Goal: Information Seeking & Learning: Find specific page/section

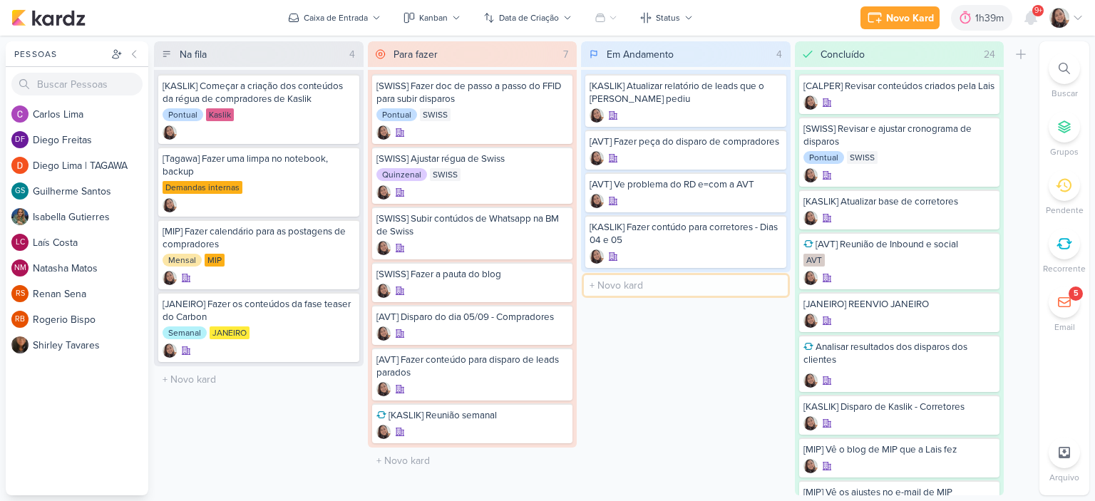
click at [661, 286] on input "text" at bounding box center [686, 285] width 204 height 21
type input "[MIP] Ajuste LP S10N"
click at [695, 295] on div at bounding box center [685, 299] width 192 height 14
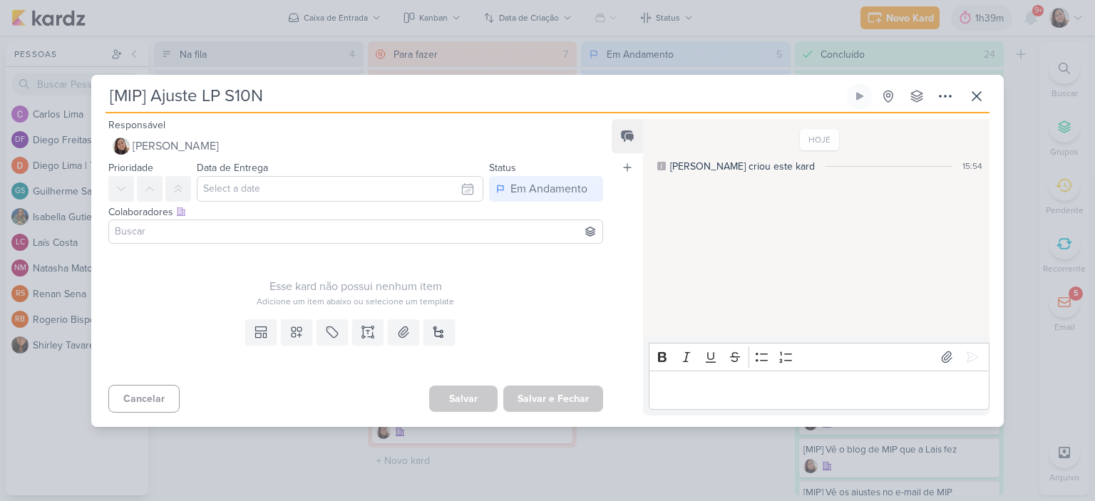
click at [291, 230] on input at bounding box center [355, 231] width 487 height 17
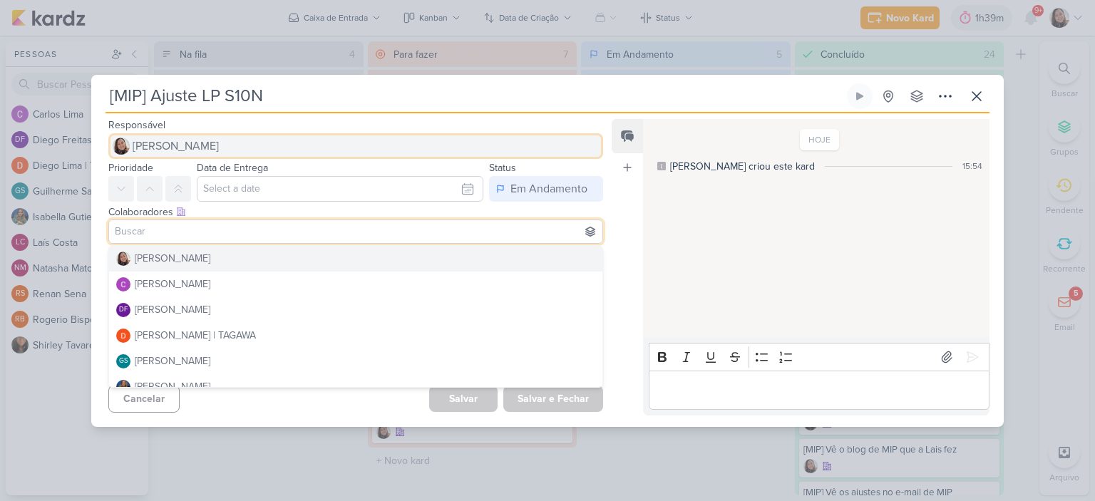
click at [488, 147] on button "[PERSON_NAME]" at bounding box center [355, 146] width 495 height 26
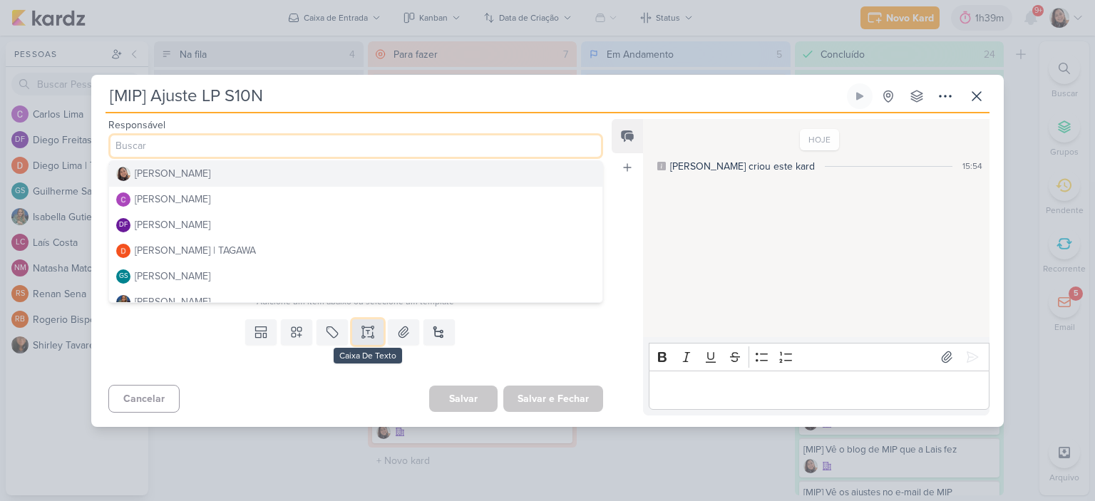
click at [368, 327] on icon at bounding box center [367, 327] width 7 height 0
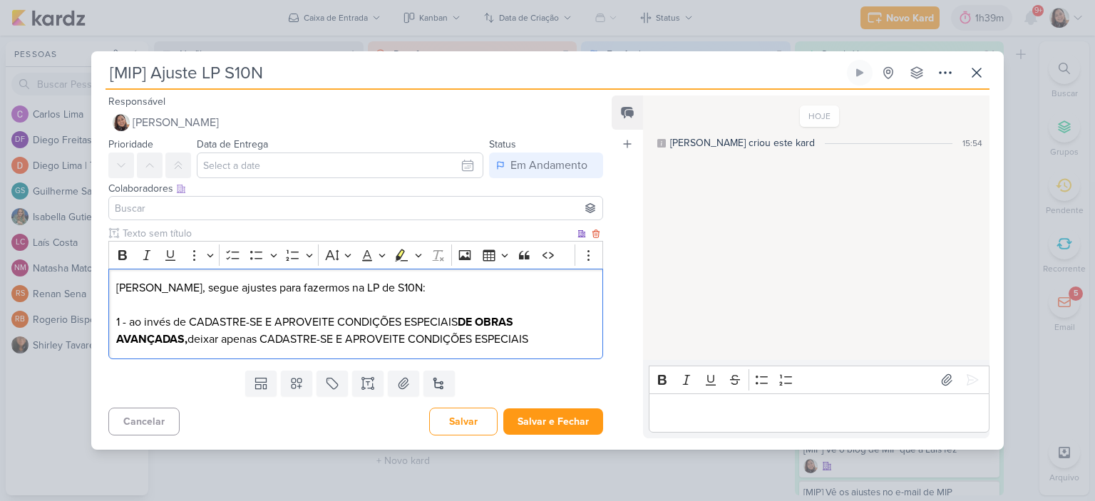
click at [264, 336] on p "Diego, segue ajustes para fazermos na LP de S10N: 1 - ao invés de CADASTRE-SE E…" at bounding box center [355, 313] width 479 height 68
click at [172, 319] on p "Diego, segue ajustes para fazermos na LP de S10N: 1 - ao invés de CADASTRE-SE E…" at bounding box center [355, 313] width 479 height 68
click at [219, 338] on p "Diego, segue ajustes para fazermos na LP de S10N: 1 - RETIRAR a frase CADASTRE-…" at bounding box center [355, 313] width 479 height 68
click at [266, 333] on p "Diego, segue ajustes para fazermos na LP de S10N: 1 - RETIRAR a frase CADASTRE-…" at bounding box center [355, 313] width 479 height 68
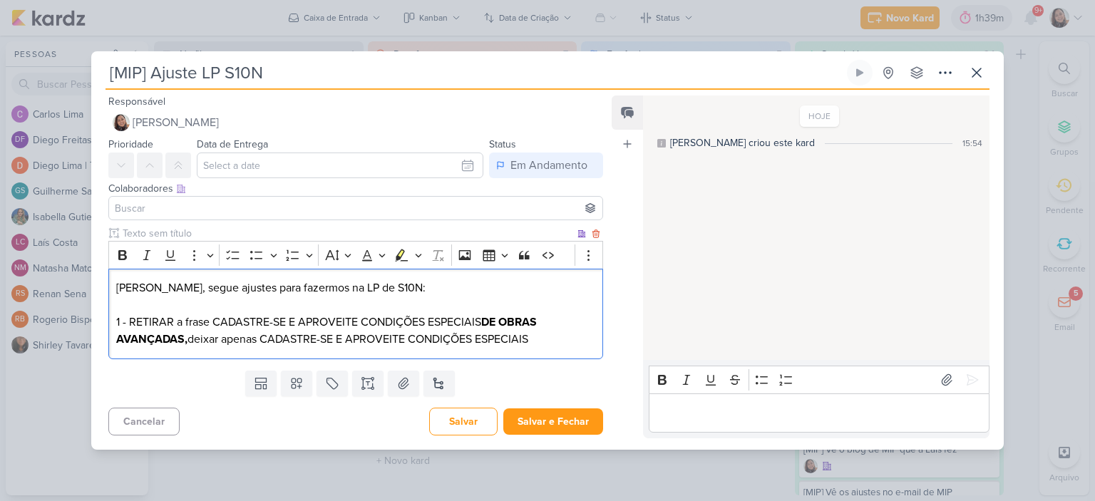
drag, startPoint x: 264, startPoint y: 336, endPoint x: 562, endPoint y: 350, distance: 298.9
click at [562, 350] on div "Diego, segue ajustes para fazermos na LP de S10N: 1 - RETIRAR a frase CADASTRE-…" at bounding box center [355, 314] width 495 height 91
click at [552, 335] on p "Diego, segue ajustes para fazermos na LP de S10N: 1 - RETIRAR a frase CADASTRE-…" at bounding box center [355, 313] width 479 height 68
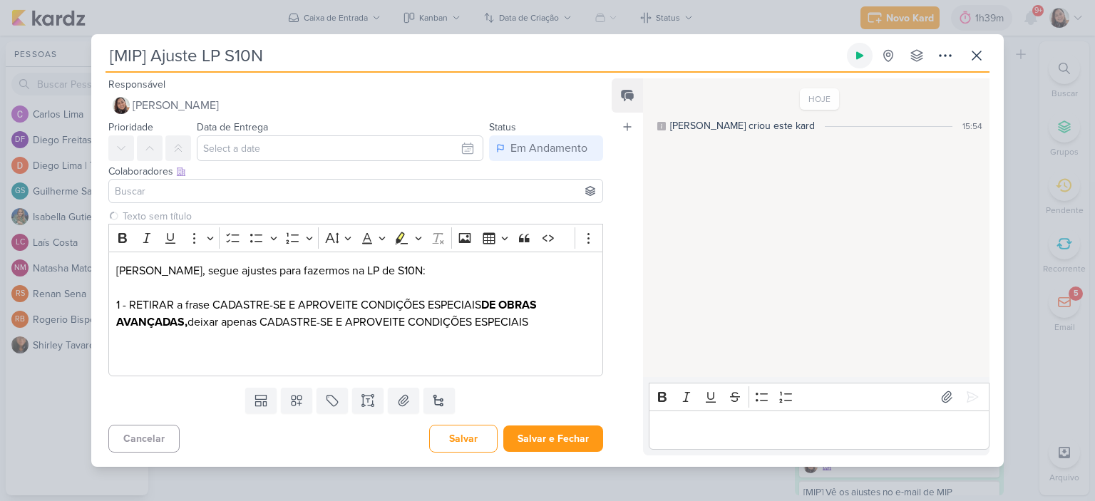
click at [865, 51] on button at bounding box center [860, 56] width 26 height 26
click at [242, 347] on p "Diego, segue ajustes para fazermos na LP de S10N: 1 - RETIRAR a frase CADASTRE-…" at bounding box center [355, 313] width 479 height 103
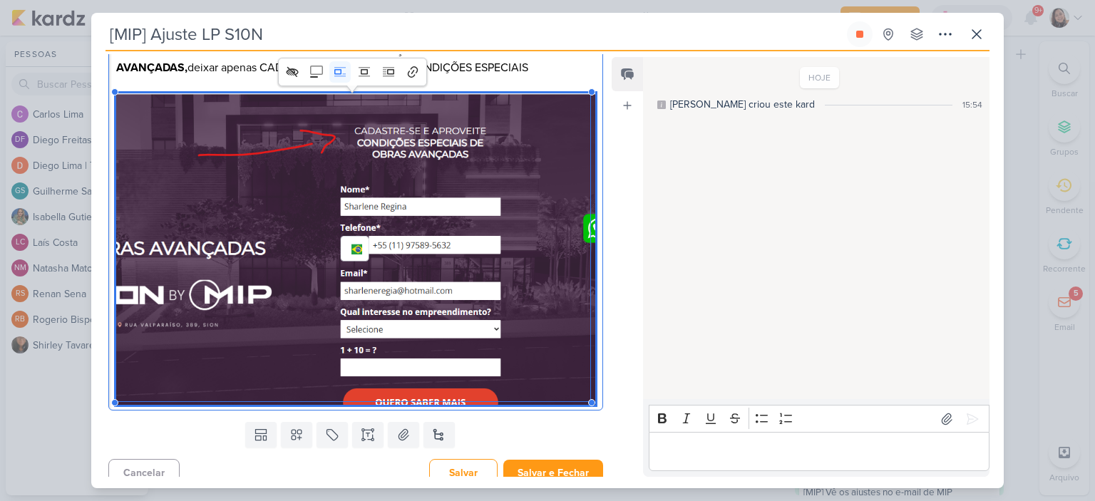
scroll to position [242, 0]
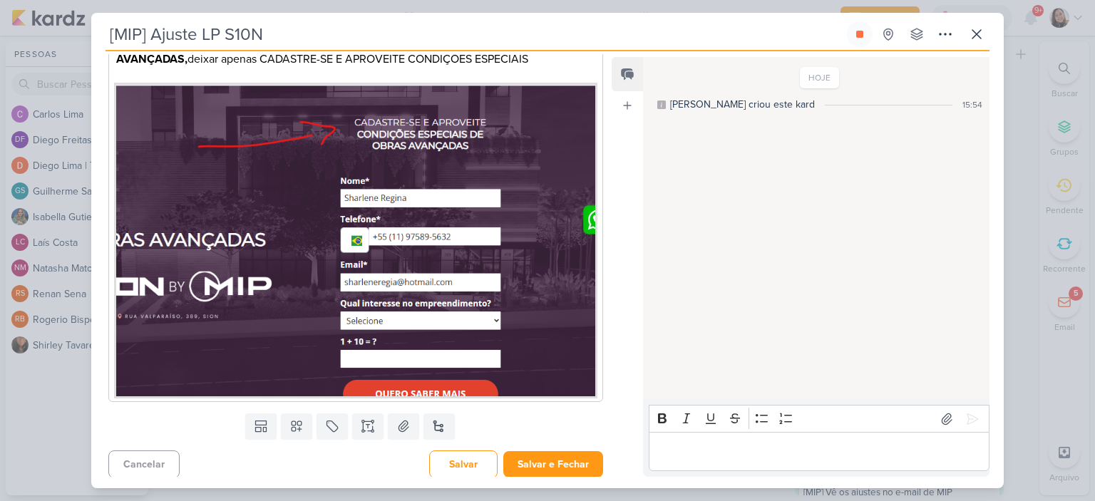
click at [597, 403] on div "Clique para deixar o item visível somente à membros da sua organização Rich Tex…" at bounding box center [349, 177] width 517 height 462
click at [597, 399] on div "Clique para deixar o item visível somente à membros da sua organização Rich Tex…" at bounding box center [349, 177] width 517 height 462
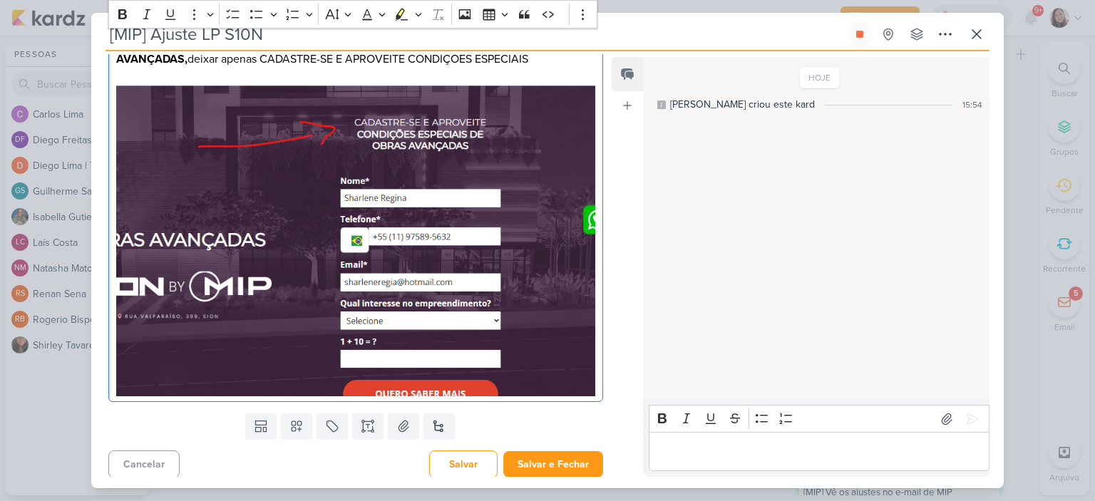
click at [596, 387] on div "Diego, segue ajustes para fazermos na LP de S10N: 1 - RETIRAR a frase CADASTRE-…" at bounding box center [355, 196] width 495 height 414
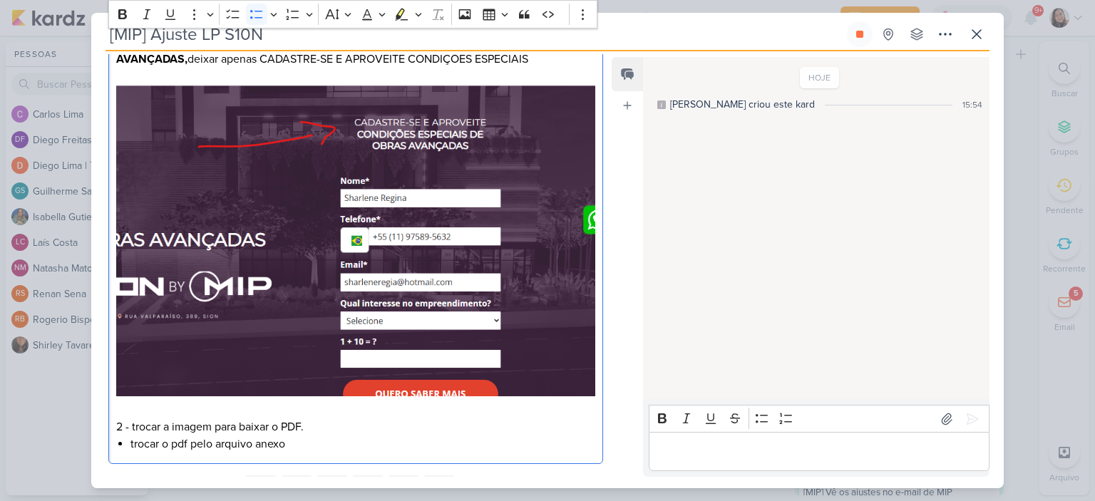
click at [125, 444] on div "Diego, segue ajustes para fazermos na LP de S10N: 1 - RETIRAR a frase CADASTRE-…" at bounding box center [355, 226] width 495 height 475
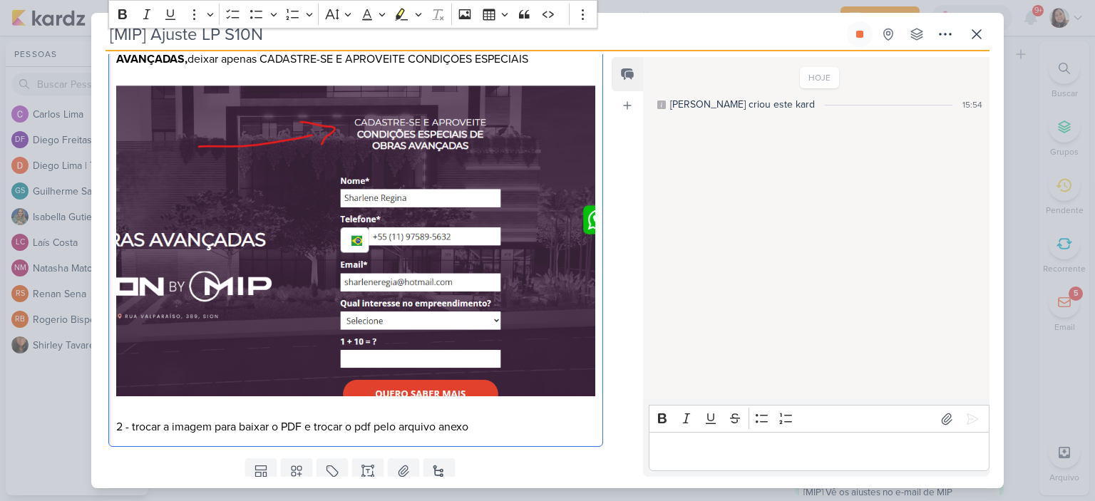
click at [504, 420] on p "2 - trocar a imagem para baixar o PDF e trocar o pdf pelo arquivo anexo" at bounding box center [355, 426] width 479 height 17
click at [388, 467] on button at bounding box center [403, 471] width 31 height 26
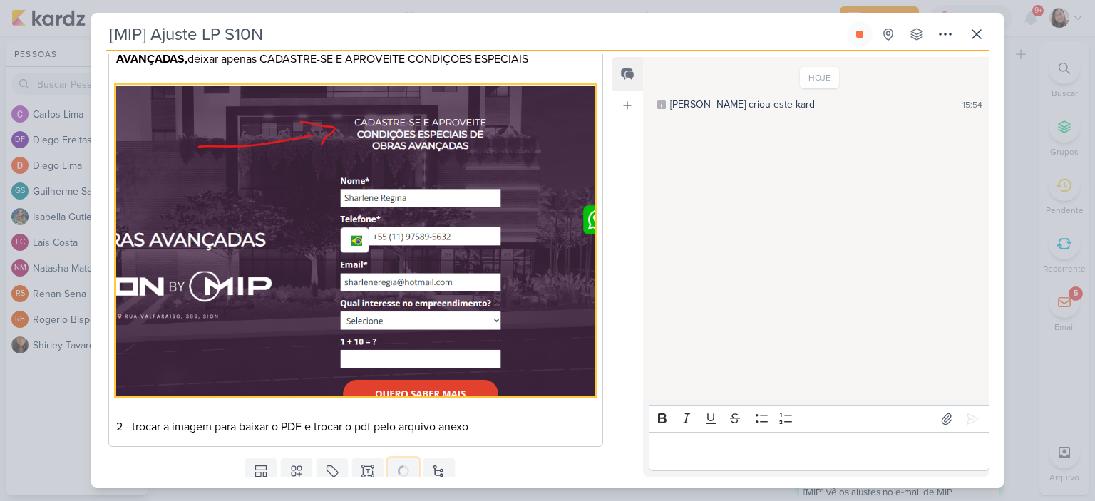
scroll to position [286, 0]
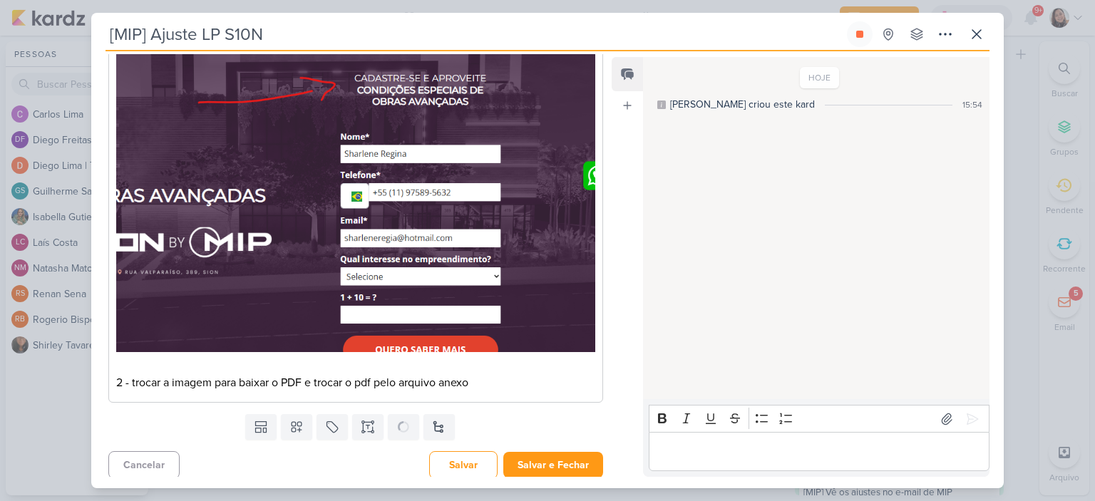
click at [516, 384] on p "2 - trocar a imagem para baixar o PDF e trocar o pdf pelo arquivo anexo" at bounding box center [355, 382] width 479 height 17
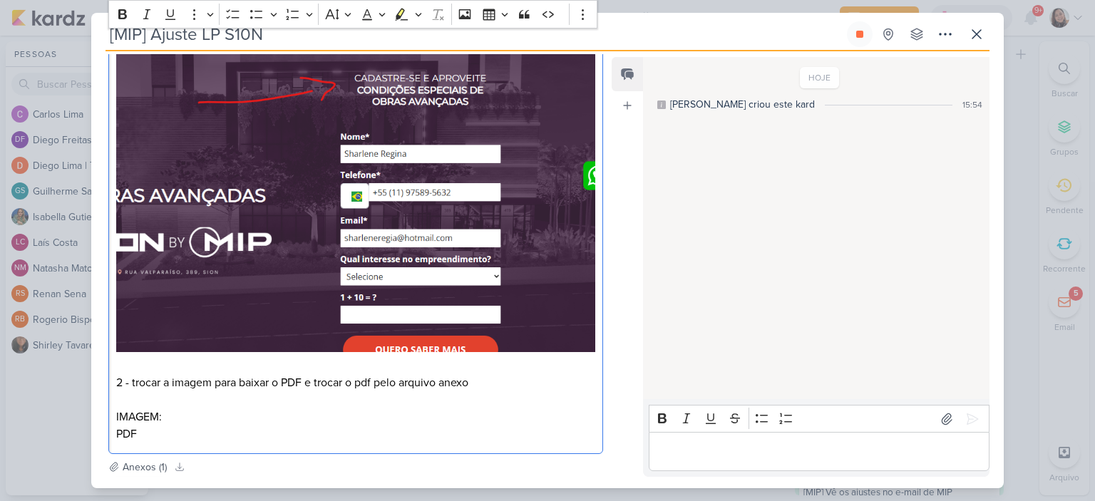
click at [485, 382] on p "2 - trocar a imagem para baixar o PDF e trocar o pdf pelo arquivo anexo IMAGEM:…" at bounding box center [355, 408] width 479 height 68
click at [361, 432] on p "2 - trocar a imagem para baixar o PDF e trocar o pdf pelo arquivo anexo IMAGEM:…" at bounding box center [355, 408] width 479 height 68
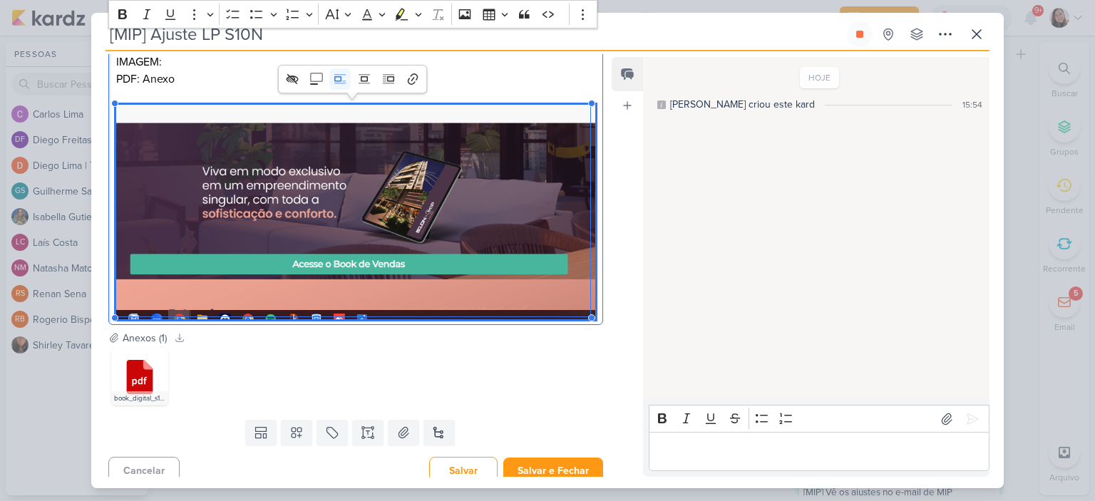
scroll to position [641, 0]
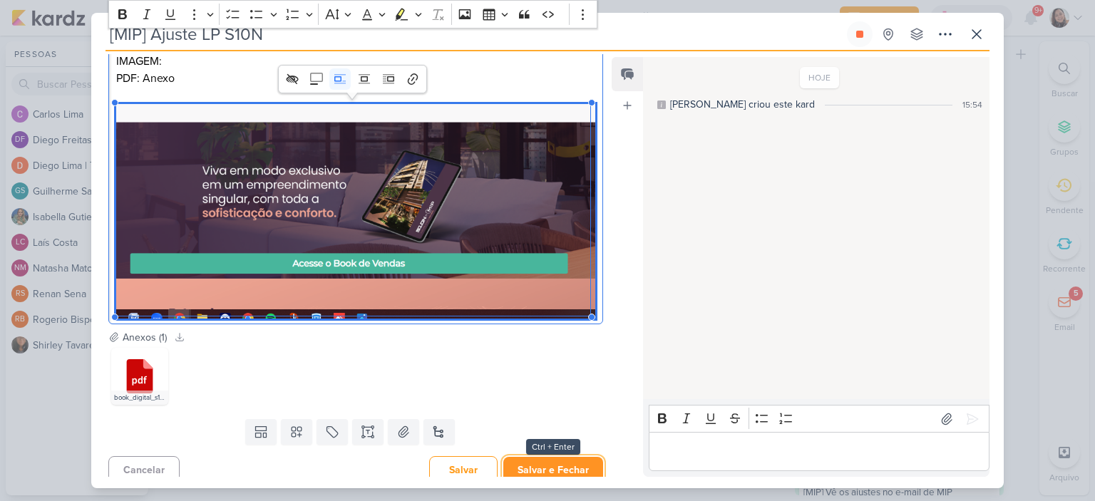
click at [550, 467] on button "Salvar e Fechar" at bounding box center [553, 470] width 100 height 26
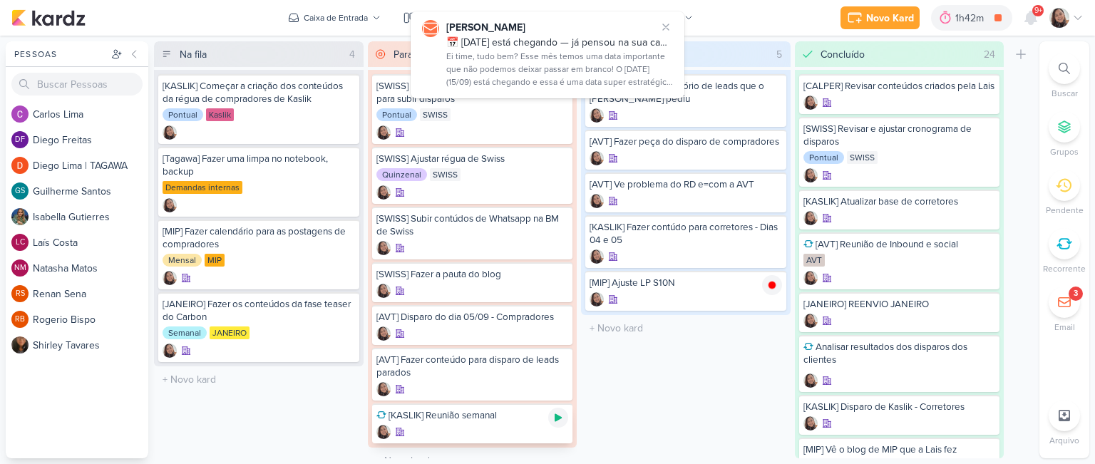
click at [559, 418] on icon at bounding box center [557, 417] width 11 height 11
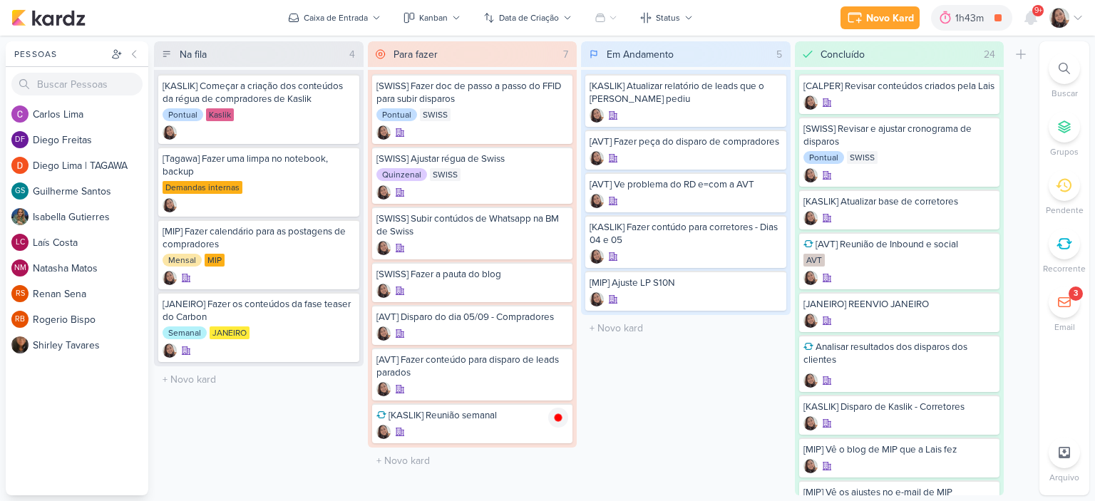
click at [1077, 10] on div at bounding box center [1066, 18] width 34 height 20
click at [1080, 19] on icon at bounding box center [1077, 17] width 11 height 11
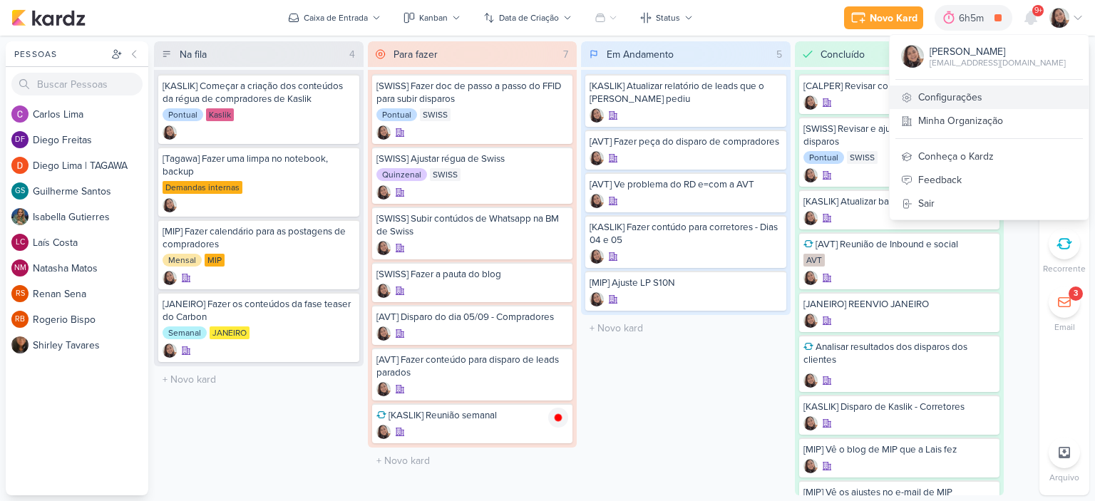
click at [929, 103] on link "Configurações" at bounding box center [988, 98] width 199 height 24
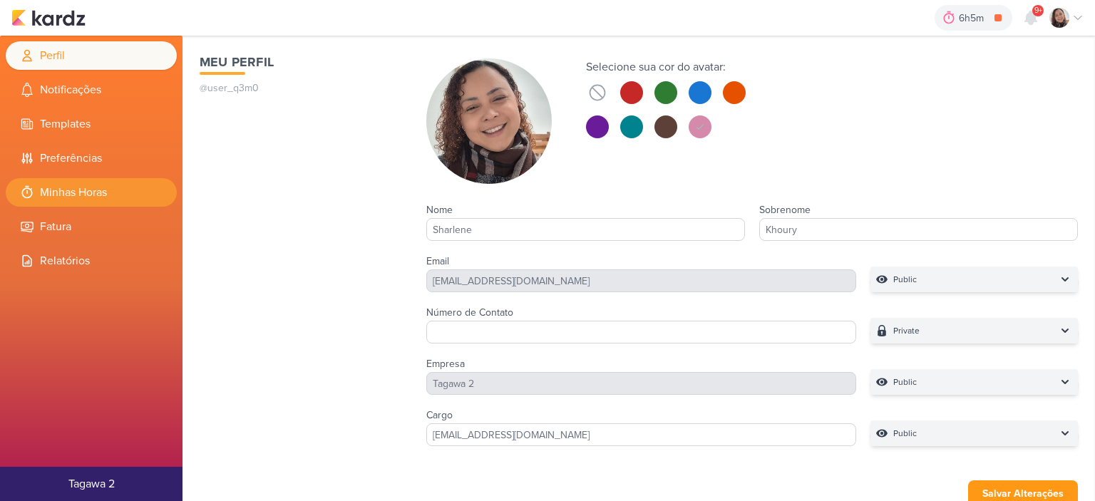
click at [102, 195] on li "Minhas Horas" at bounding box center [91, 192] width 171 height 29
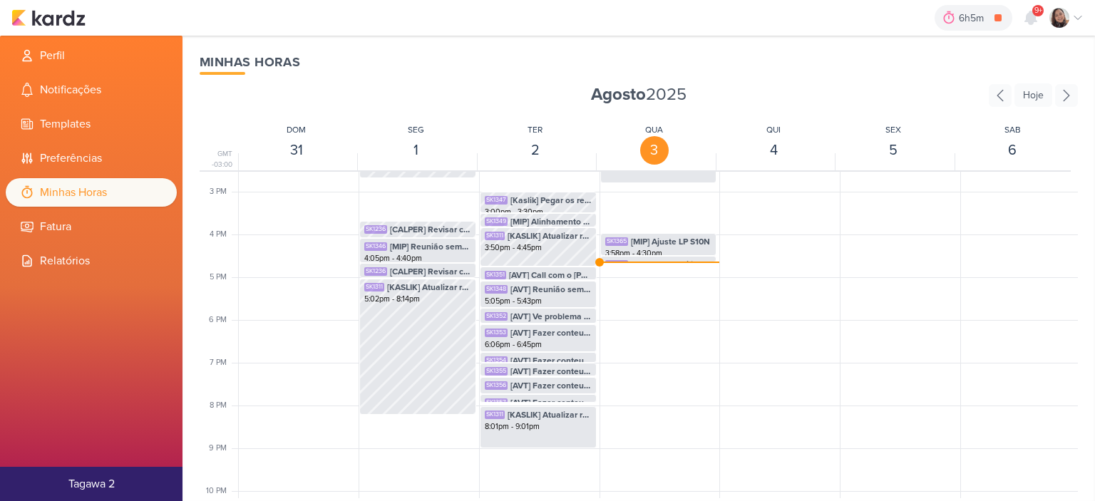
scroll to position [550, 0]
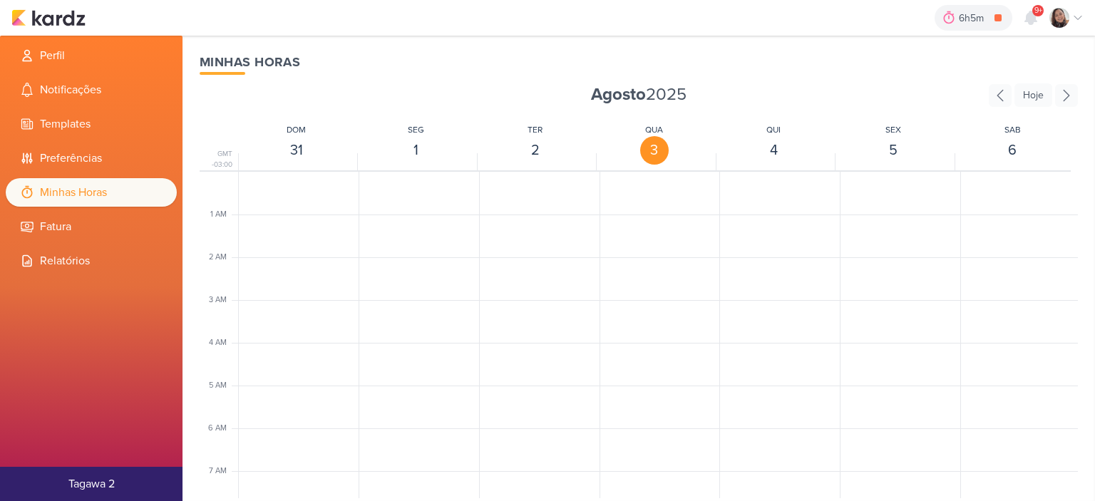
scroll to position [336, 0]
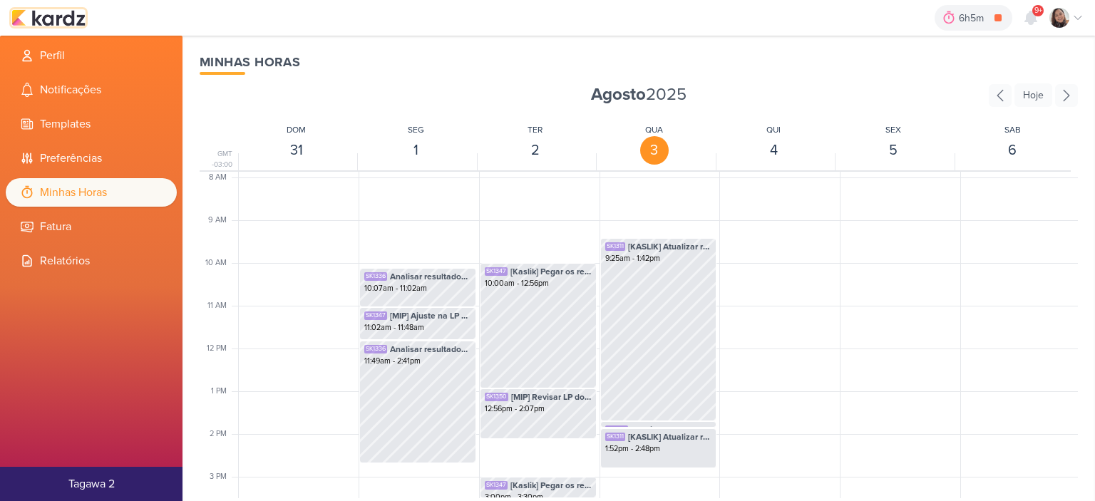
click at [79, 16] on img at bounding box center [48, 17] width 74 height 17
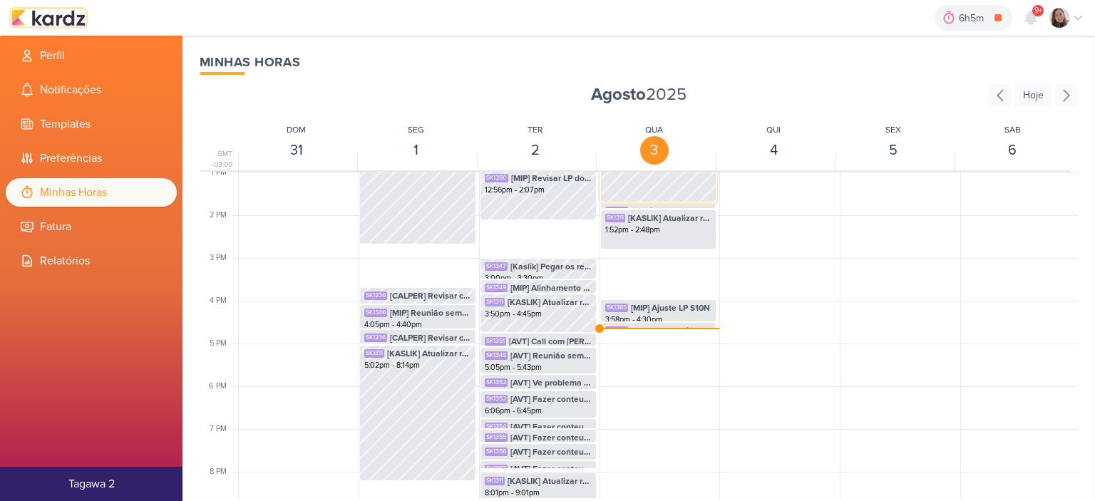
scroll to position [621, 0]
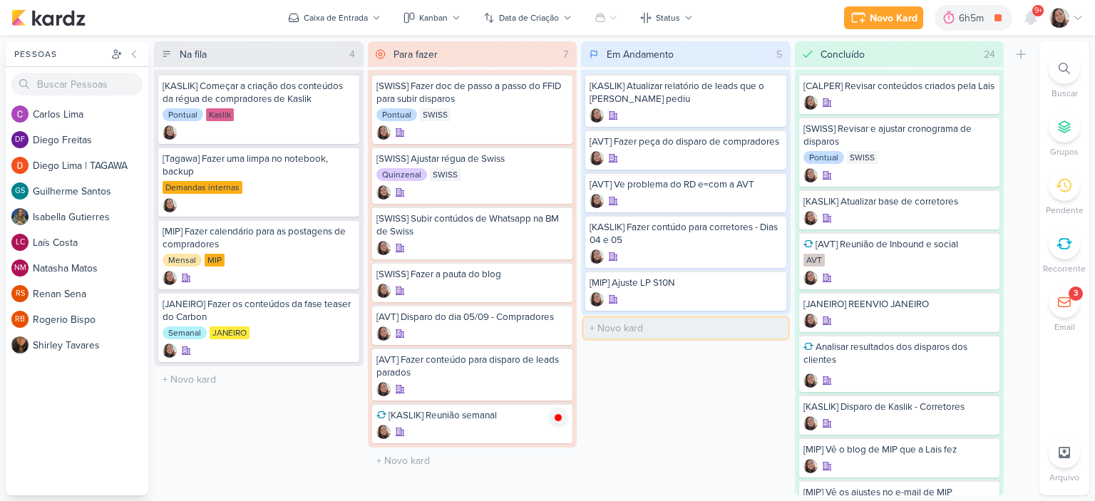
click at [651, 324] on input "text" at bounding box center [686, 328] width 204 height 21
type input "[KASLIK] Ata da reunião"
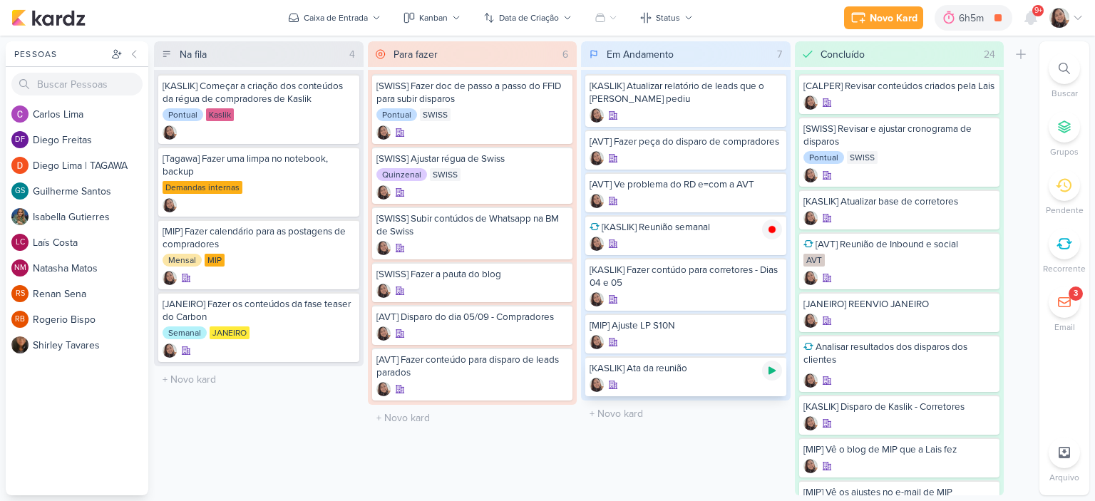
click at [770, 369] on icon at bounding box center [771, 371] width 7 height 8
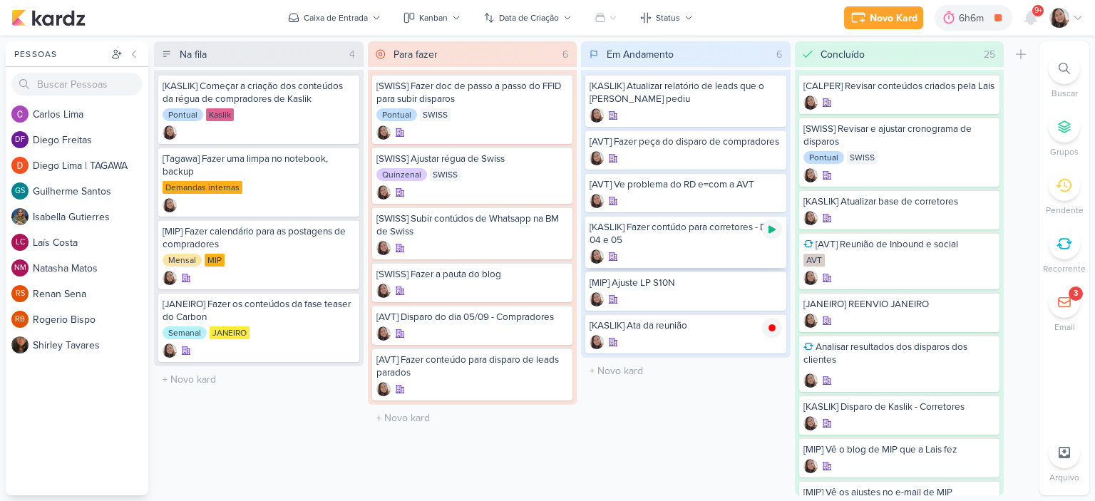
click at [771, 227] on icon at bounding box center [771, 230] width 7 height 8
click at [621, 328] on input "text" at bounding box center [686, 328] width 204 height 21
click at [621, 324] on input "text" at bounding box center [686, 328] width 204 height 21
type input "[AVT] Ajuste no disparo do Éden"
click at [769, 326] on icon at bounding box center [771, 328] width 7 height 8
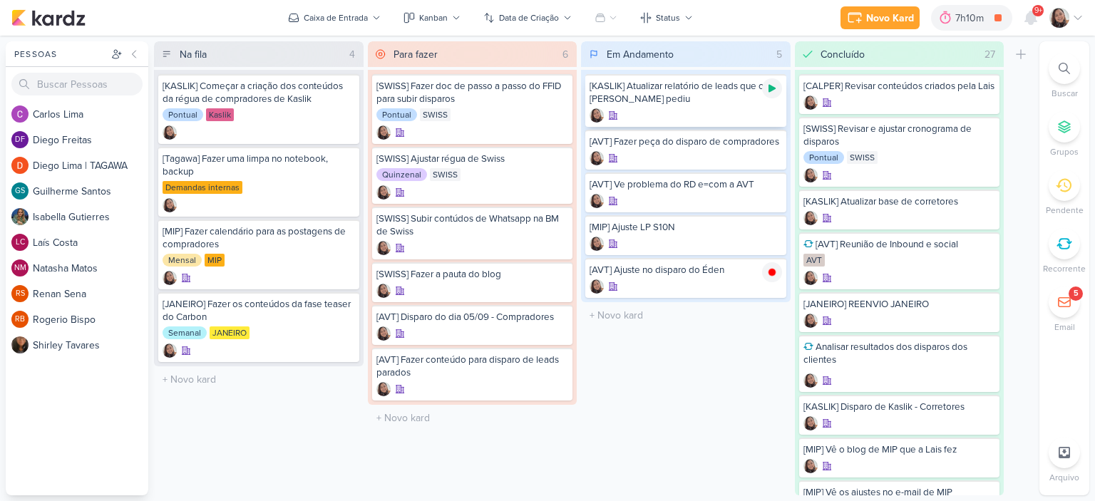
click at [769, 85] on icon at bounding box center [771, 89] width 7 height 8
